Goal: Task Accomplishment & Management: Use online tool/utility

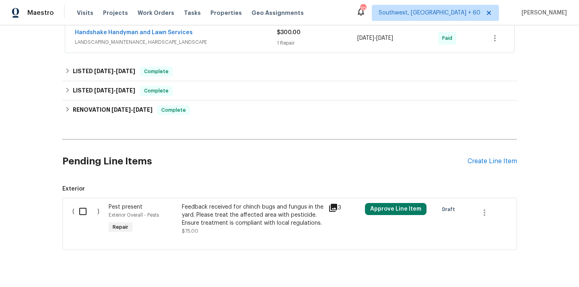
scroll to position [188, 0]
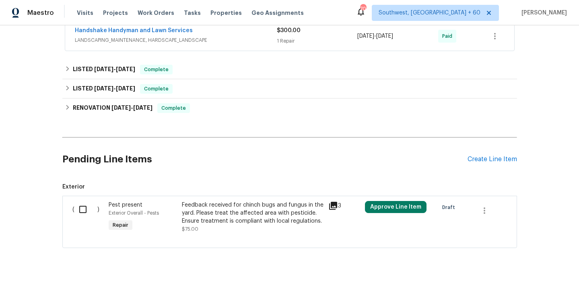
click at [272, 224] on div "Feedback received for chinch bugs and fungus in the yard. Please treat the affe…" at bounding box center [253, 213] width 142 height 24
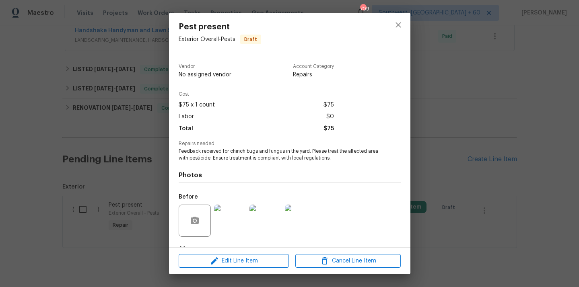
scroll to position [50, 0]
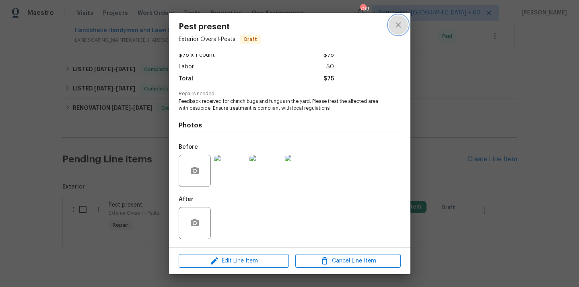
click at [400, 24] on icon "close" at bounding box center [399, 25] width 10 height 10
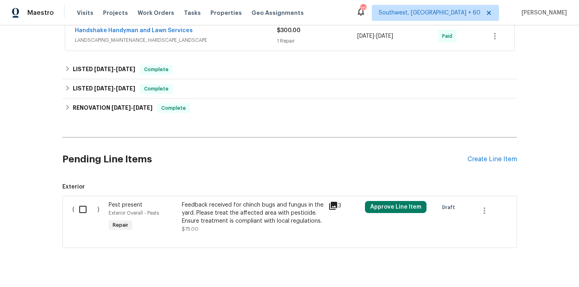
click at [239, 215] on div "Feedback received for chinch bugs and fungus in the yard. Please treat the affe…" at bounding box center [253, 213] width 142 height 24
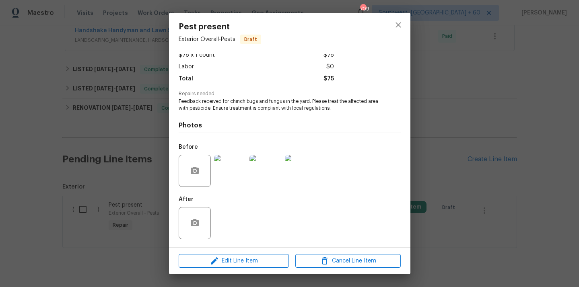
click at [233, 174] on img at bounding box center [230, 171] width 32 height 32
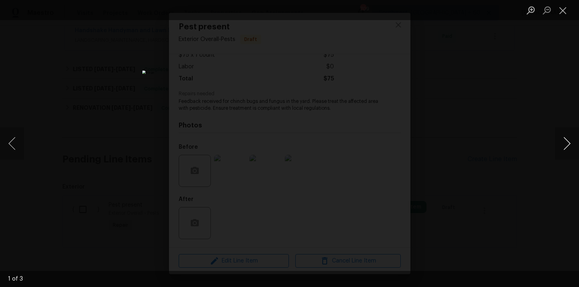
click at [566, 142] on button "Next image" at bounding box center [567, 144] width 24 height 32
click at [564, 6] on button "Close lightbox" at bounding box center [563, 10] width 16 height 14
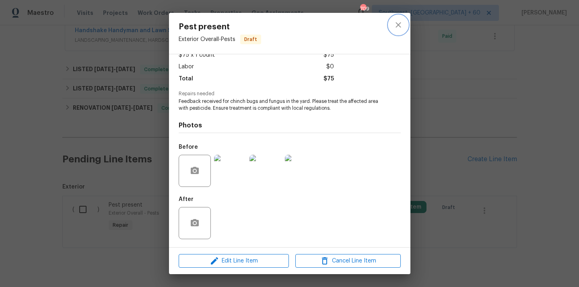
click at [399, 21] on icon "close" at bounding box center [399, 25] width 10 height 10
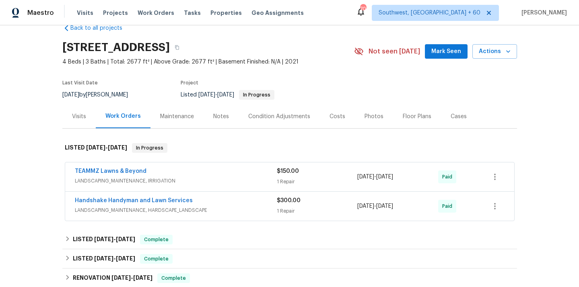
scroll to position [79, 0]
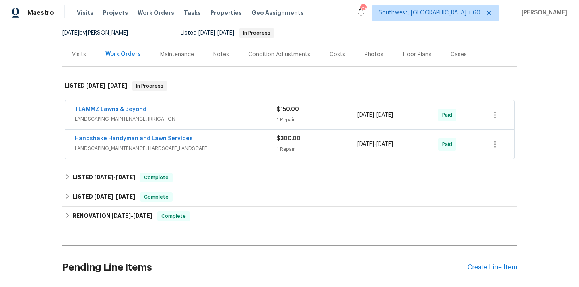
click at [163, 149] on span "LANDSCAPING_MAINTENANCE, HARDSCAPE_LANDSCAPE" at bounding box center [176, 148] width 202 height 8
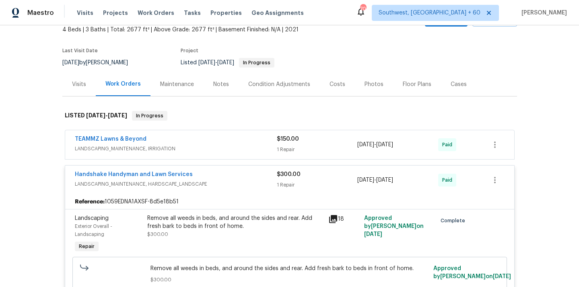
scroll to position [80, 0]
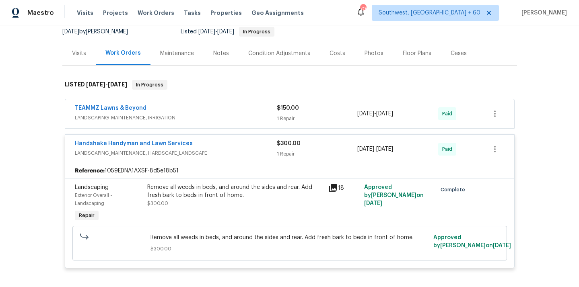
click at [168, 118] on span "LANDSCAPING_MAINTENANCE, IRRIGATION" at bounding box center [176, 118] width 202 height 8
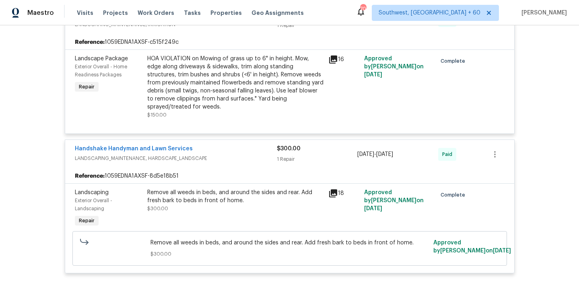
scroll to position [198, 0]
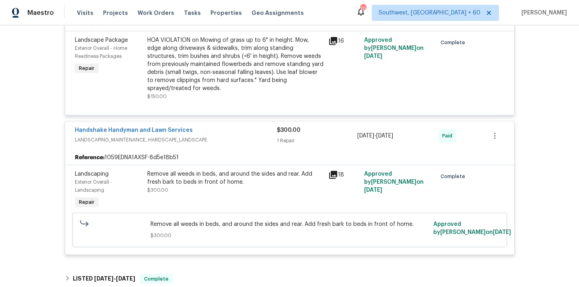
click at [262, 183] on div "Remove all weeds in beds, and around the sides and rear. Add fresh bark to beds…" at bounding box center [235, 178] width 176 height 16
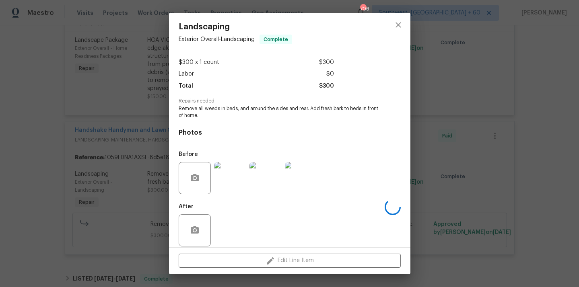
scroll to position [50, 0]
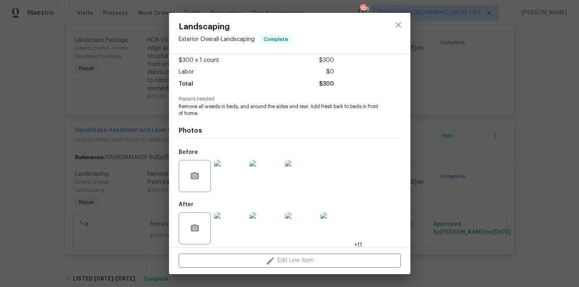
click at [226, 219] on img at bounding box center [230, 228] width 32 height 32
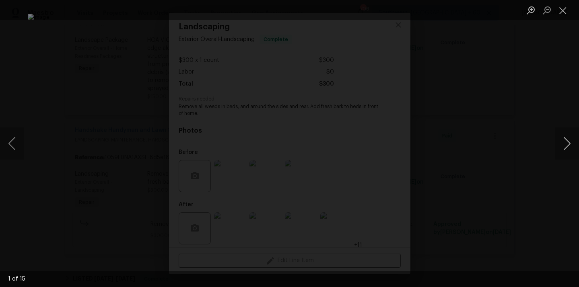
click at [573, 140] on button "Next image" at bounding box center [567, 144] width 24 height 32
click at [573, 141] on button "Next image" at bounding box center [567, 144] width 24 height 32
click at [573, 142] on button "Next image" at bounding box center [567, 144] width 24 height 32
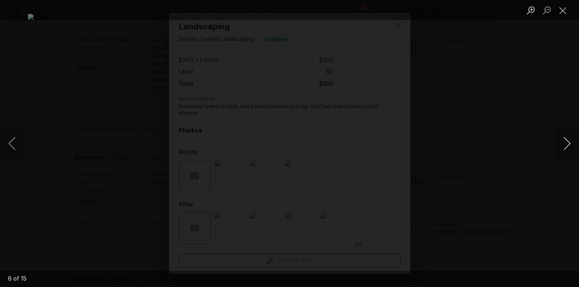
click at [568, 142] on button "Next image" at bounding box center [567, 144] width 24 height 32
click at [567, 9] on button "Close lightbox" at bounding box center [563, 10] width 16 height 14
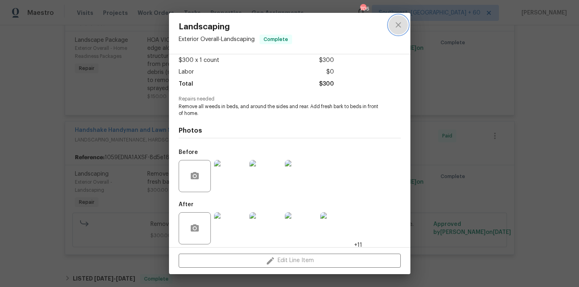
click at [402, 26] on icon "close" at bounding box center [399, 25] width 10 height 10
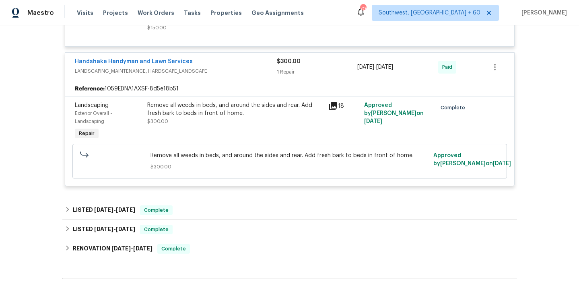
scroll to position [102, 0]
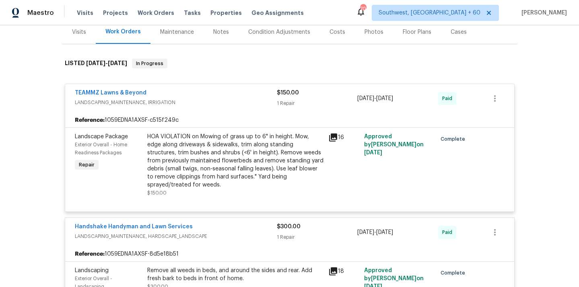
click at [241, 170] on div "HOA VIOLATION on Mowing of grass up to 6" in height. Mow, edge along driveways …" at bounding box center [235, 161] width 176 height 56
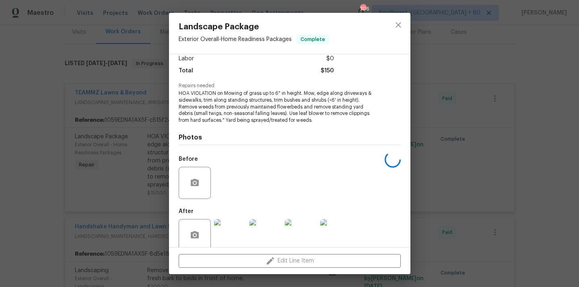
scroll to position [70, 0]
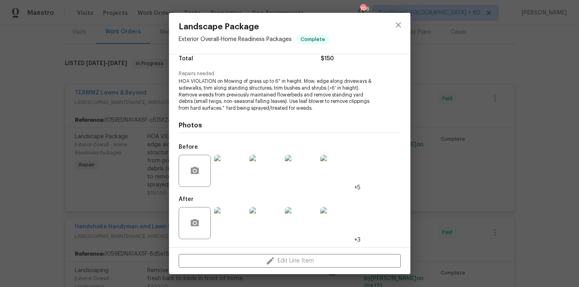
click at [223, 229] on img at bounding box center [230, 223] width 32 height 32
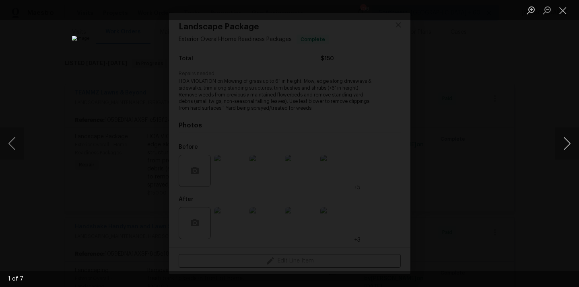
click at [565, 147] on button "Next image" at bounding box center [567, 144] width 24 height 32
click at [566, 8] on button "Close lightbox" at bounding box center [563, 10] width 16 height 14
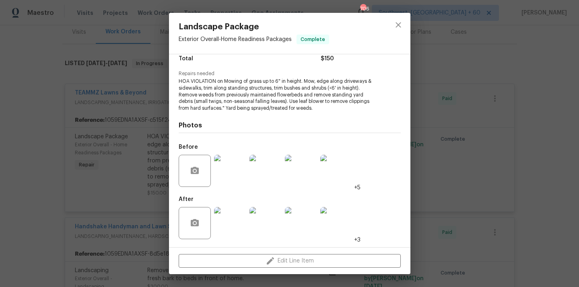
click at [401, 35] on div at bounding box center [398, 33] width 24 height 41
click at [399, 29] on icon "close" at bounding box center [399, 25] width 10 height 10
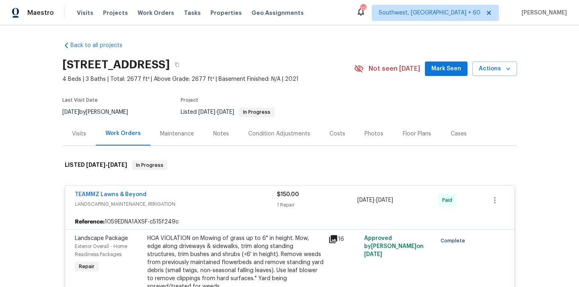
scroll to position [425, 0]
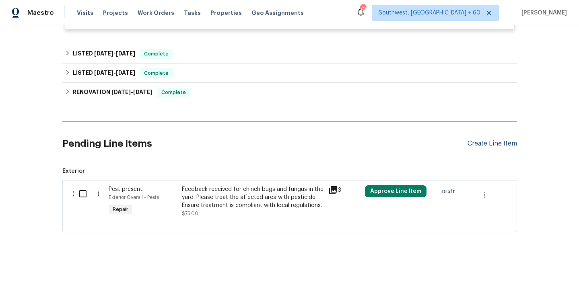
click at [494, 144] on div "Create Line Item" at bounding box center [493, 144] width 50 height 8
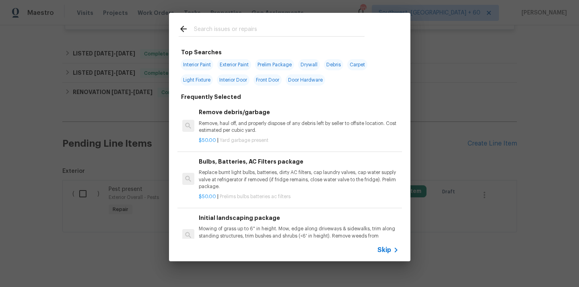
click at [389, 250] on span "Skip" at bounding box center [384, 250] width 14 height 8
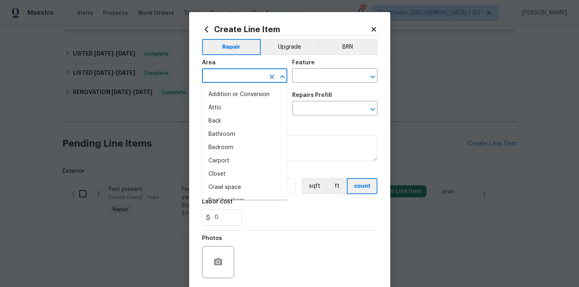
click at [237, 77] on input "text" at bounding box center [233, 76] width 63 height 12
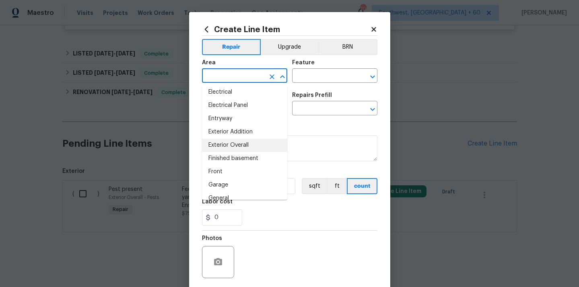
scroll to position [183, 0]
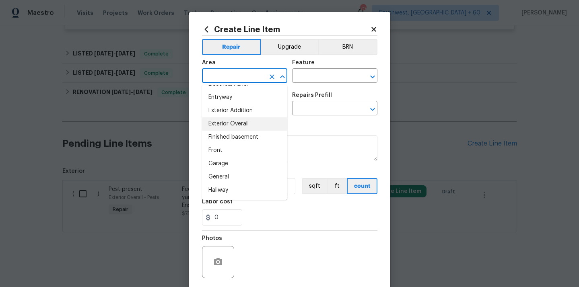
click at [253, 124] on li "Exterior Overall" at bounding box center [244, 124] width 85 height 13
type input "Exterior Overall"
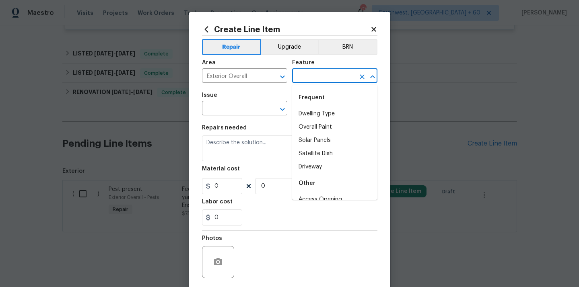
click at [324, 75] on input "text" at bounding box center [323, 76] width 63 height 12
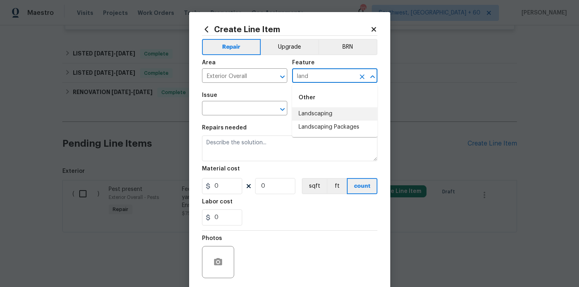
click at [320, 115] on li "Landscaping" at bounding box center [334, 113] width 85 height 13
type input "Landscaping"
click at [248, 107] on input "text" at bounding box center [233, 109] width 63 height 12
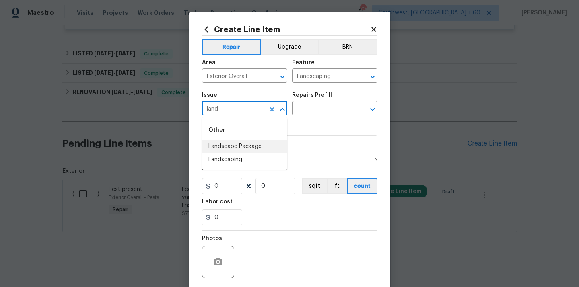
click at [245, 147] on li "Landscape Package" at bounding box center [244, 146] width 85 height 13
type input "Landscape Package"
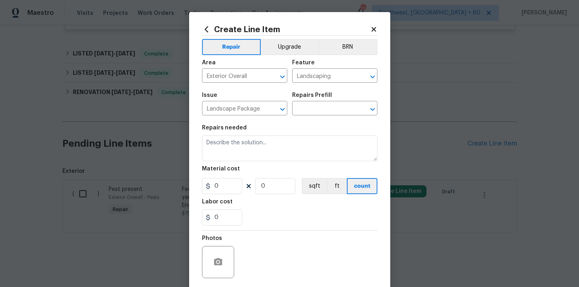
click at [330, 98] on div "Repairs Prefill" at bounding box center [334, 98] width 85 height 10
click at [327, 102] on div "Repairs Prefill" at bounding box center [334, 98] width 85 height 10
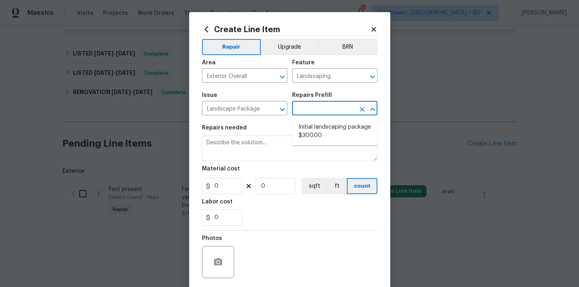
click at [327, 113] on input "text" at bounding box center [323, 109] width 63 height 12
click at [324, 121] on li "Initial landscaping package $300.00" at bounding box center [334, 132] width 85 height 22
type input "Home Readiness Packages"
type input "Initial landscaping package $300.00"
type textarea "Mowing of grass up to 6" in height. Mow, edge along driveways & sidewalks, trim…"
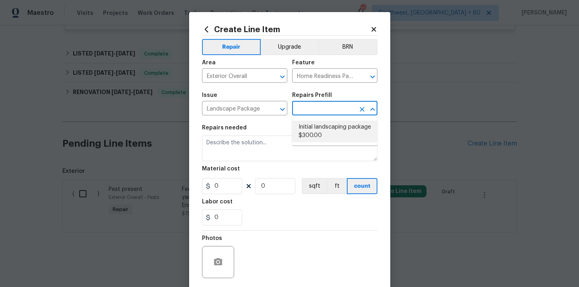
type input "300"
type input "1"
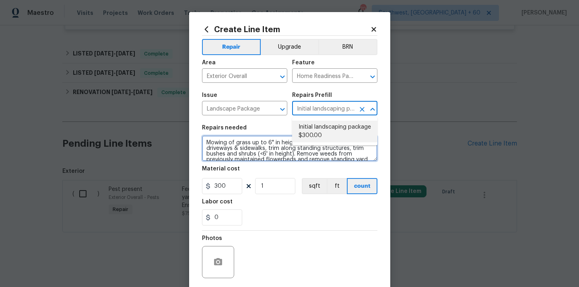
click at [264, 149] on textarea "Mowing of grass up to 6" in height. Mow, edge along driveways & sidewalks, trim…" at bounding box center [289, 149] width 175 height 26
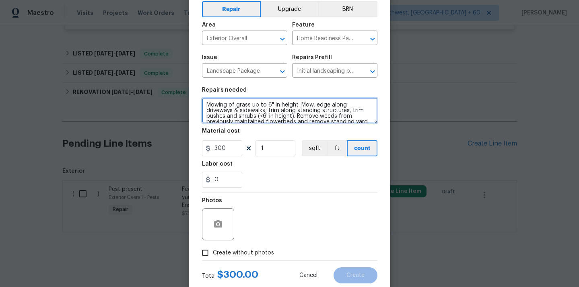
scroll to position [17, 0]
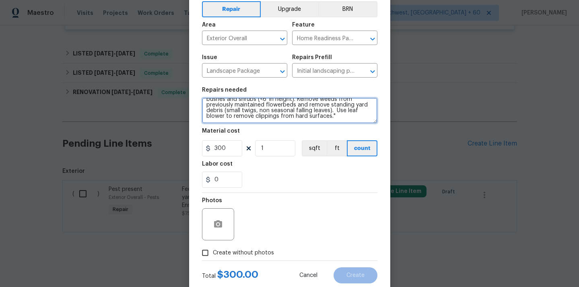
drag, startPoint x: 205, startPoint y: 105, endPoint x: 260, endPoint y: 127, distance: 59.4
click at [260, 127] on section "Repairs needed Mowing of grass up to 6" in height. Mow, edge along driveways & …" at bounding box center [289, 138] width 175 height 110
click at [266, 117] on textarea "Mowing of grass up to 6" in height. Mow, edge along driveways & sidewalks, trim…" at bounding box center [289, 111] width 175 height 26
click at [294, 113] on textarea "Mowing of grass up to 6" in height. Mow, edge along driveways & sidewalks, trim…" at bounding box center [289, 111] width 175 height 26
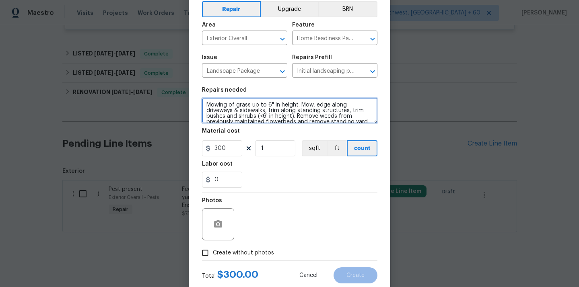
click at [220, 111] on textarea "Mowing of grass up to 6" in height. Mow, edge along driveways & sidewalks, trim…" at bounding box center [289, 111] width 175 height 26
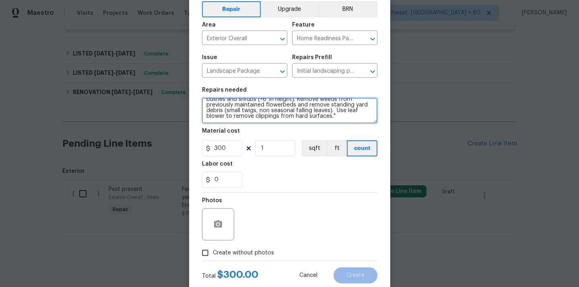
drag, startPoint x: 206, startPoint y: 105, endPoint x: 339, endPoint y: 131, distance: 135.7
click at [340, 131] on section "Repairs needed Mowing of grass up to 6" in height. Mow, edge along driveways & …" at bounding box center [289, 138] width 175 height 110
click at [328, 124] on textarea "Mowing of grass up to 6" in height. Mow, edge along driveways & sidewalks, trim…" at bounding box center [289, 111] width 175 height 26
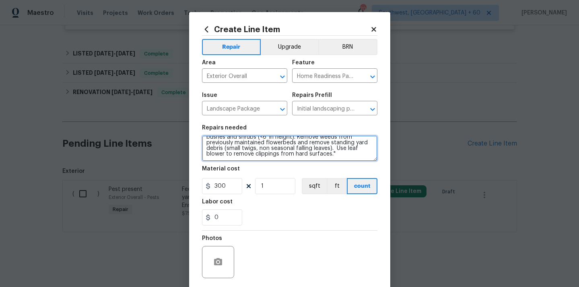
drag, startPoint x: 296, startPoint y: 149, endPoint x: 313, endPoint y: 157, distance: 18.6
click at [313, 157] on textarea "Mowing of grass up to 6" in height. Mow, edge along driveways & sidewalks, trim…" at bounding box center [289, 149] width 175 height 26
click at [303, 153] on textarea "Mowing of grass up to 6" in height. Mow, edge along driveways & sidewalks, trim…" at bounding box center [289, 149] width 175 height 26
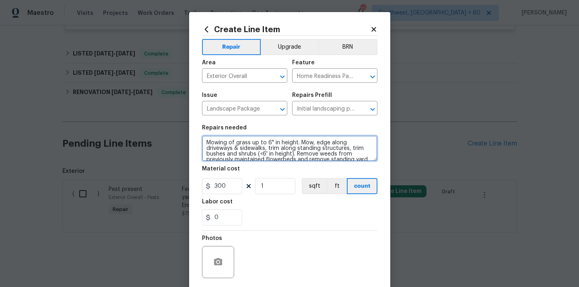
click at [205, 145] on textarea "Mowing of grass up to 6" in height. Mow, edge along driveways & sidewalks, trim…" at bounding box center [289, 149] width 175 height 26
paste textarea "a pest/lawn care will need to treat these weeds;"
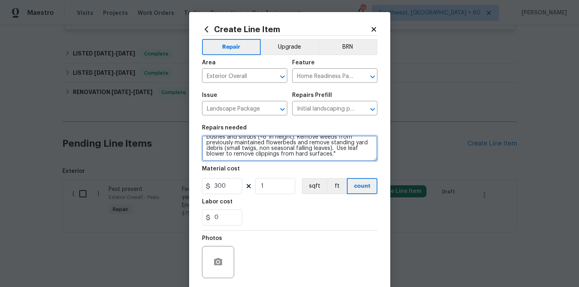
drag, startPoint x: 226, startPoint y: 148, endPoint x: 295, endPoint y: 161, distance: 70.8
click at [295, 161] on textarea "#HOA VIOLATION on a pest/lawn care will need to treat these weeds; Mowing of gr…" at bounding box center [289, 149] width 175 height 26
click at [274, 142] on textarea "#HOA VIOLATION on a pest/lawn care will need to treat these weeds; Mowing of gr…" at bounding box center [289, 149] width 175 height 26
click at [297, 146] on textarea "#HOA VIOLATION on a pest/lawn care will need to treat these weeds; Mowing of gr…" at bounding box center [289, 149] width 175 height 26
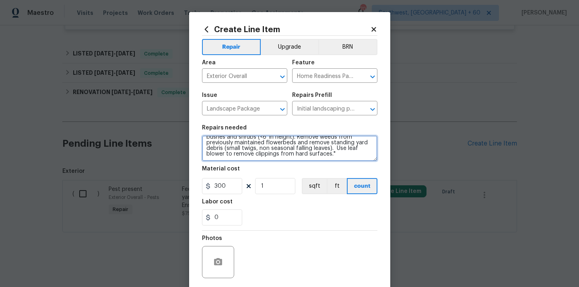
drag, startPoint x: 295, startPoint y: 146, endPoint x: 323, endPoint y: 161, distance: 31.5
click at [323, 161] on textarea "#HOA VIOLATION on a pest/lawn care will need to treat these weeds; Mowing of gr…" at bounding box center [289, 149] width 175 height 26
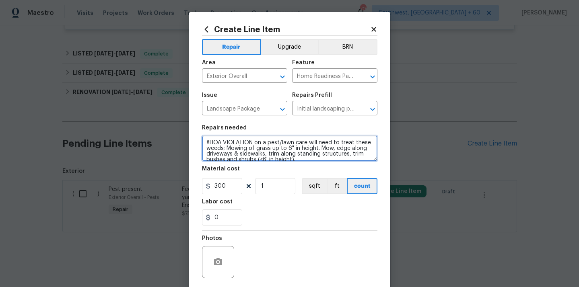
click at [225, 150] on textarea "#HOA VIOLATION on a pest/lawn care will need to treat these weeds; Mowing of gr…" at bounding box center [289, 149] width 175 height 26
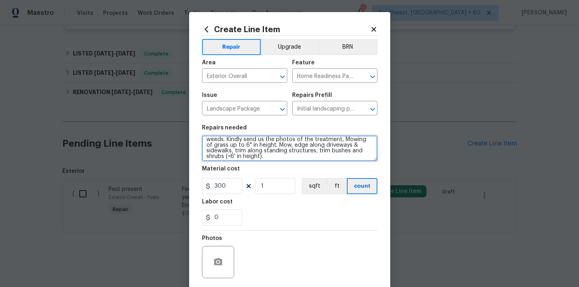
scroll to position [11, 0]
click at [265, 156] on textarea "#HOA VIOLATION on a pest/lawn care will need to treat these weeds. Kindly send …" at bounding box center [289, 149] width 175 height 26
click at [371, 143] on textarea "#HOA VIOLATION on a pest/lawn care will need to treat these weeds. Kindly send …" at bounding box center [289, 149] width 175 height 26
click at [222, 150] on textarea "#HOA VIOLATION on a pest/lawn care will need to treat the weeds. Kindly send us…" at bounding box center [289, 149] width 175 height 26
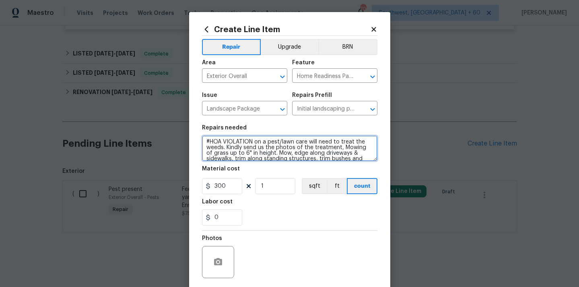
click at [221, 148] on textarea "#HOA VIOLATION on a pest/lawn care will need to treat the weeds. Kindly send us…" at bounding box center [289, 149] width 175 height 26
click at [223, 149] on textarea "#HOA VIOLATION on a pest/lawn care will need to treat the weeds. Kindly send us…" at bounding box center [289, 149] width 175 height 26
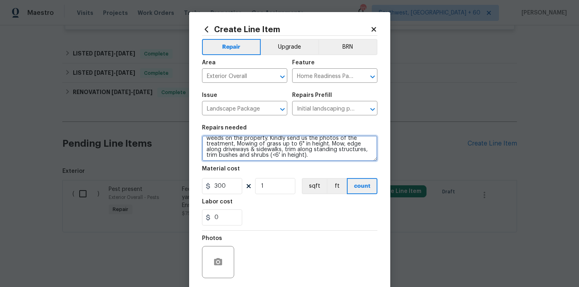
click at [325, 160] on textarea "#HOA VIOLATION on a pest/lawn care will need to treat the weeds on the property…" at bounding box center [289, 149] width 175 height 26
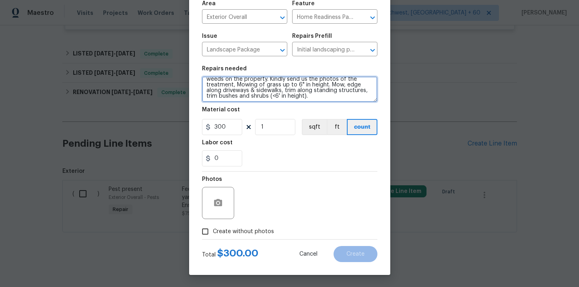
type textarea "#HOA VIOLATION on a pest/lawn care will need to treat the weeds on the property…"
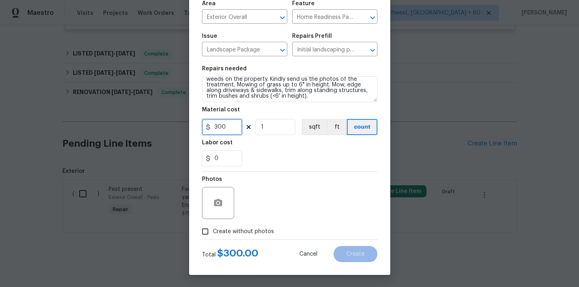
click at [227, 124] on input "300" at bounding box center [222, 127] width 40 height 16
type input "200"
click at [214, 207] on icon "button" at bounding box center [218, 203] width 10 height 10
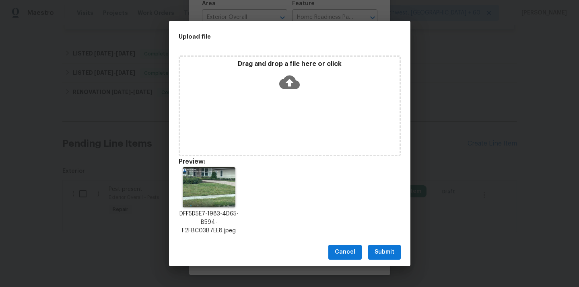
click at [373, 248] on button "Submit" at bounding box center [384, 252] width 33 height 15
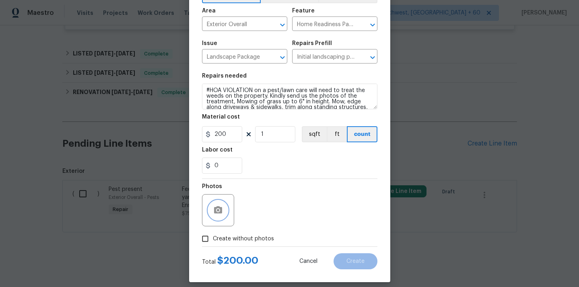
scroll to position [0, 0]
click at [358, 258] on button "Create" at bounding box center [356, 262] width 44 height 16
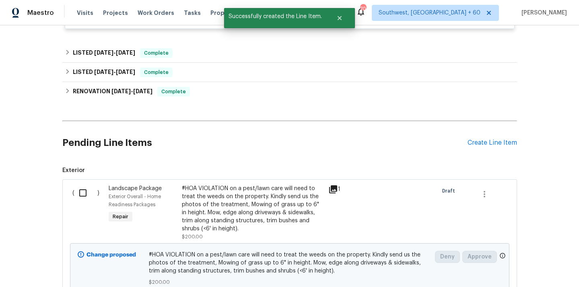
scroll to position [547, 0]
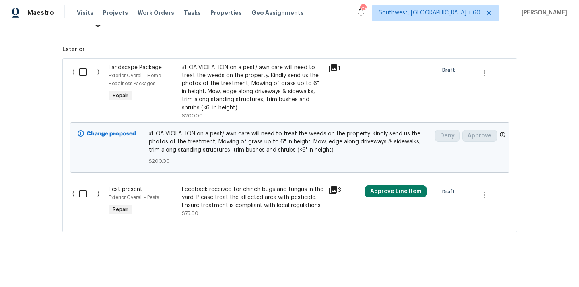
click at [81, 73] on input "checkbox" at bounding box center [85, 72] width 23 height 17
click at [521, 270] on span "Create Work Order" at bounding box center [533, 267] width 54 height 10
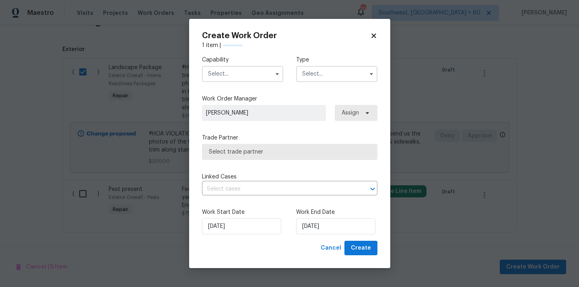
checkbox input "false"
click at [226, 75] on input "text" at bounding box center [242, 74] width 81 height 16
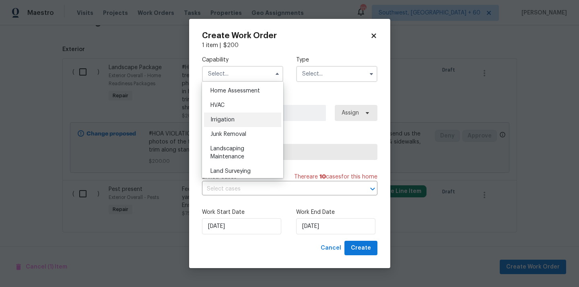
scroll to position [472, 0]
click at [241, 148] on span "Landscaping Maintenance" at bounding box center [227, 153] width 34 height 14
type input "Landscaping Maintenance"
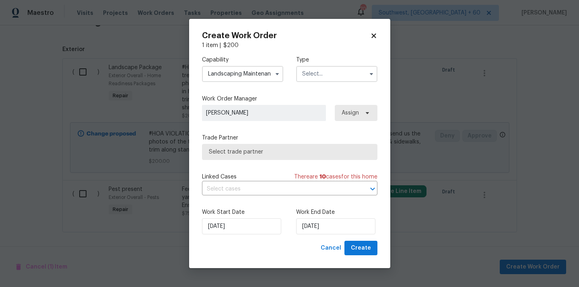
click at [333, 70] on input "text" at bounding box center [336, 74] width 81 height 16
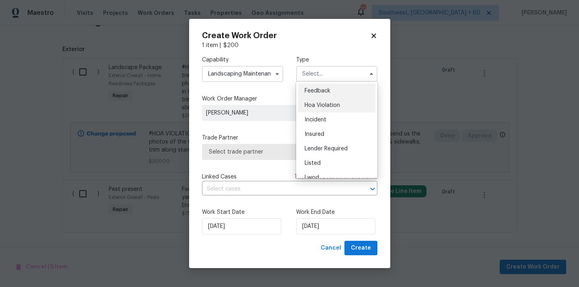
click at [329, 100] on div "Hoa Violation" at bounding box center [336, 105] width 77 height 14
type input "Hoa Violation"
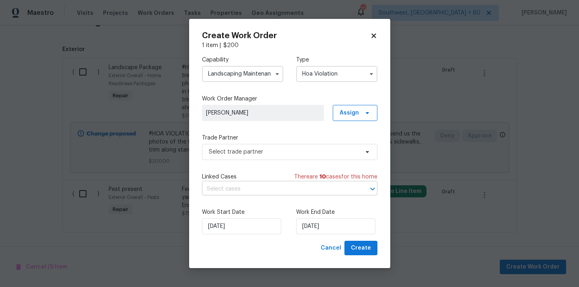
click at [264, 191] on input "text" at bounding box center [278, 189] width 153 height 12
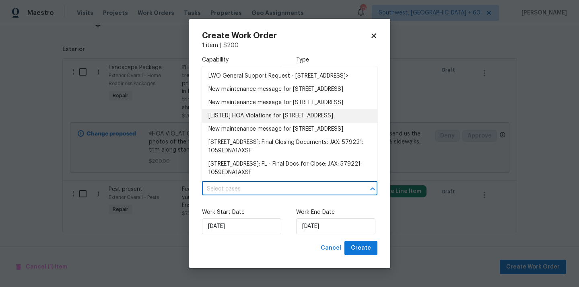
click at [251, 123] on li "[LISTED] HOA Violations for 350 Latrobe Ave, Saint Augustine, FL 32095" at bounding box center [289, 115] width 175 height 13
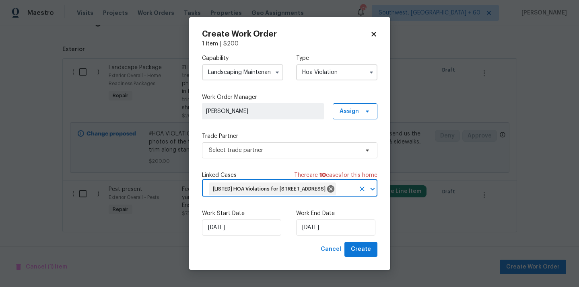
scroll to position [2, 0]
click at [325, 236] on input "08/10/2025" at bounding box center [335, 228] width 79 height 16
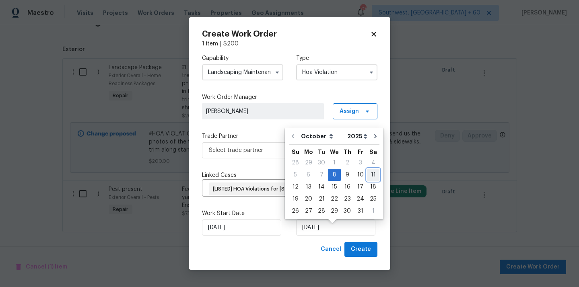
click at [368, 174] on div "11" at bounding box center [373, 174] width 12 height 11
type input "11/10/2025"
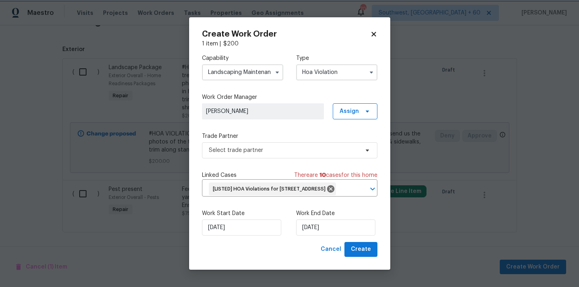
scroll to position [1, 0]
click at [365, 255] on span "Create" at bounding box center [361, 250] width 20 height 10
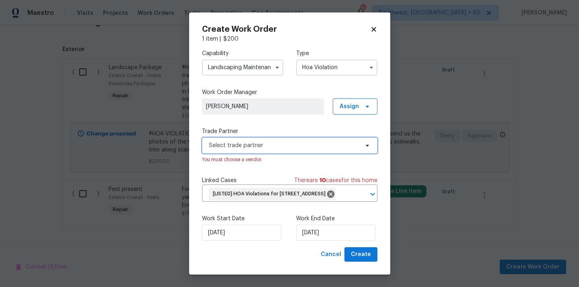
click at [264, 142] on span "Select trade partner" at bounding box center [284, 146] width 150 height 8
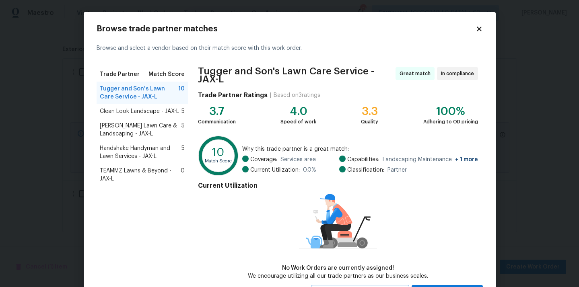
click at [146, 171] on span "TEAMMZ Lawns & Beyond - JAX-L" at bounding box center [140, 175] width 81 height 16
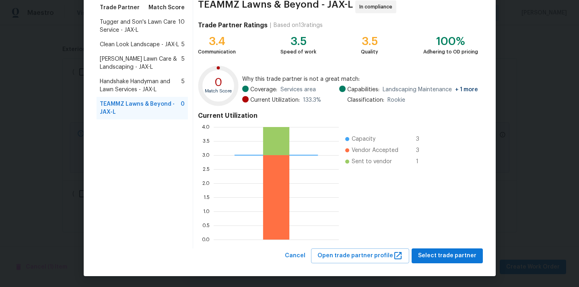
scroll to position [68, 0]
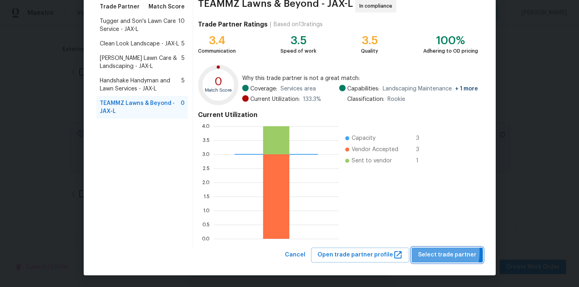
click at [431, 252] on span "Select trade partner" at bounding box center [447, 255] width 58 height 10
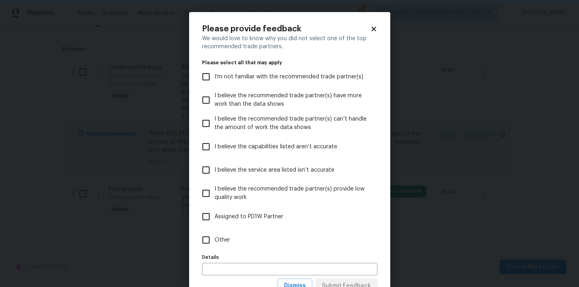
scroll to position [31, 0]
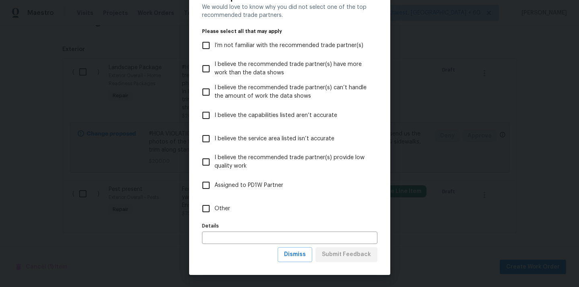
click at [205, 208] on input "Other" at bounding box center [206, 208] width 17 height 17
checkbox input "true"
click at [365, 252] on span "Submit Feedback" at bounding box center [346, 255] width 49 height 10
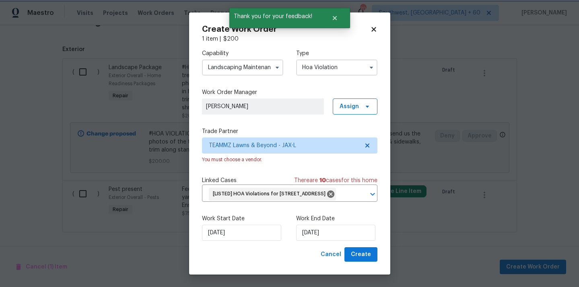
scroll to position [0, 0]
click at [360, 260] on span "Create" at bounding box center [361, 255] width 20 height 10
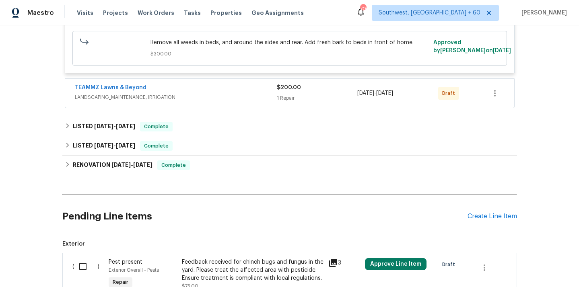
scroll to position [378, 0]
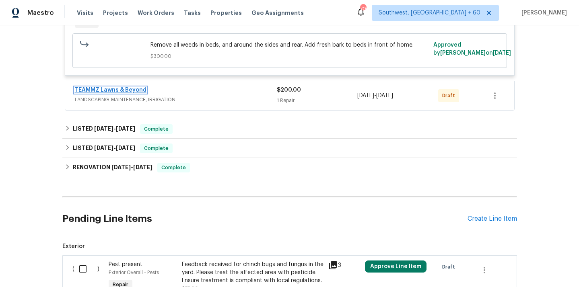
click at [133, 90] on link "TEAMMZ Lawns & Beyond" at bounding box center [111, 90] width 72 height 6
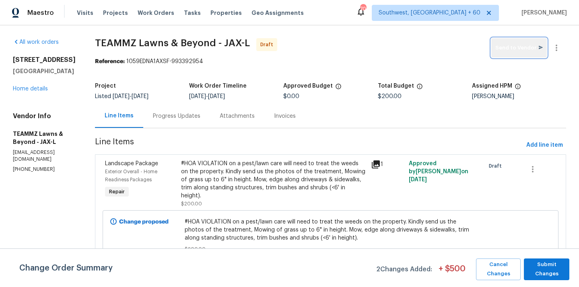
click at [539, 45] on icon "button" at bounding box center [541, 47] width 4 height 4
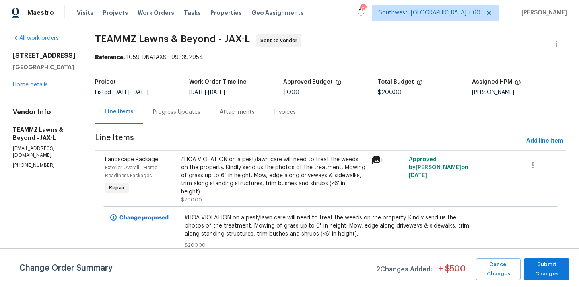
click at [344, 52] on span "TEAMMZ Lawns & Beyond - JAX-L Sent to vendor" at bounding box center [321, 43] width 452 height 19
